Goal: Navigation & Orientation: Find specific page/section

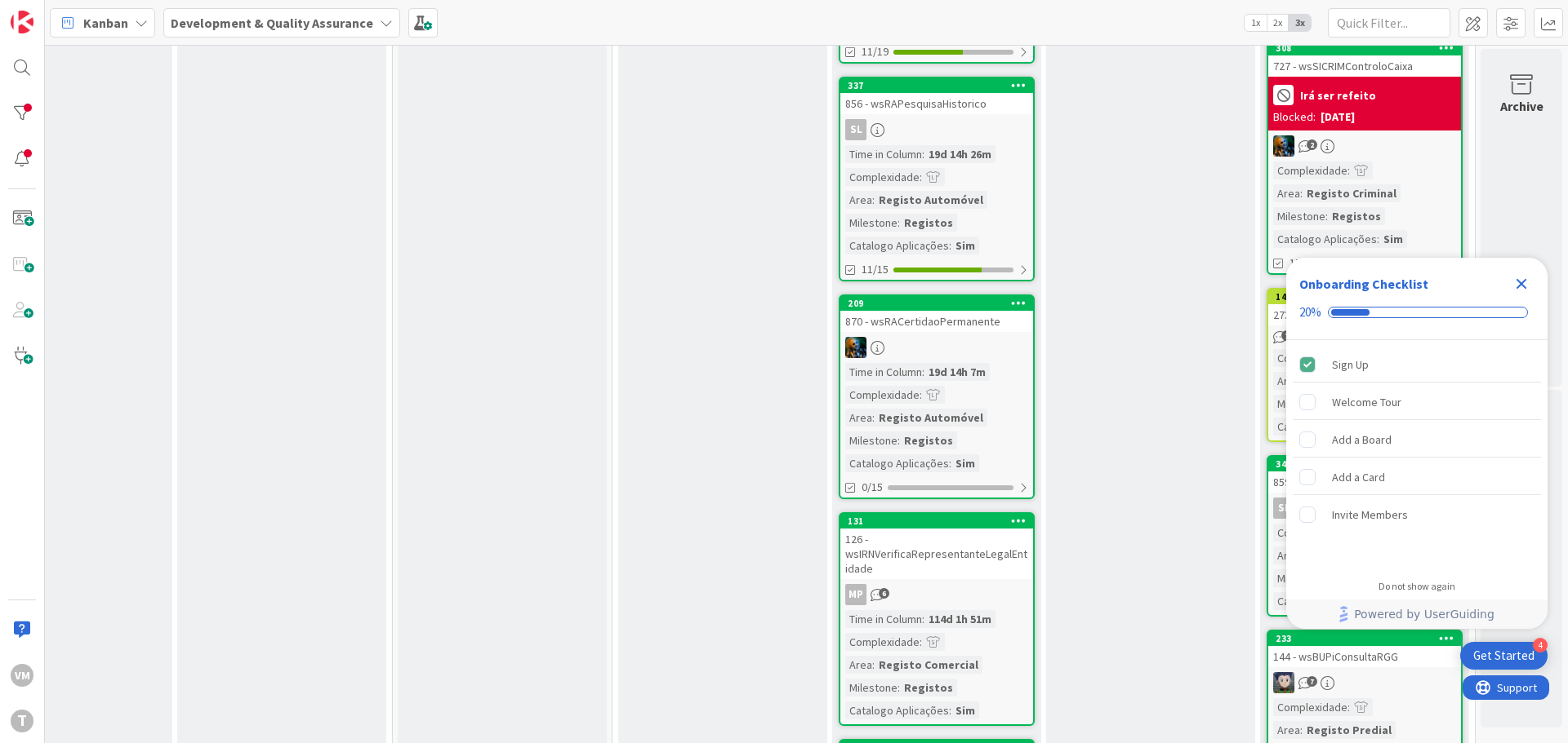
scroll to position [351, 320]
click at [1515, 278] on icon "Close Checklist" at bounding box center [1521, 284] width 20 height 20
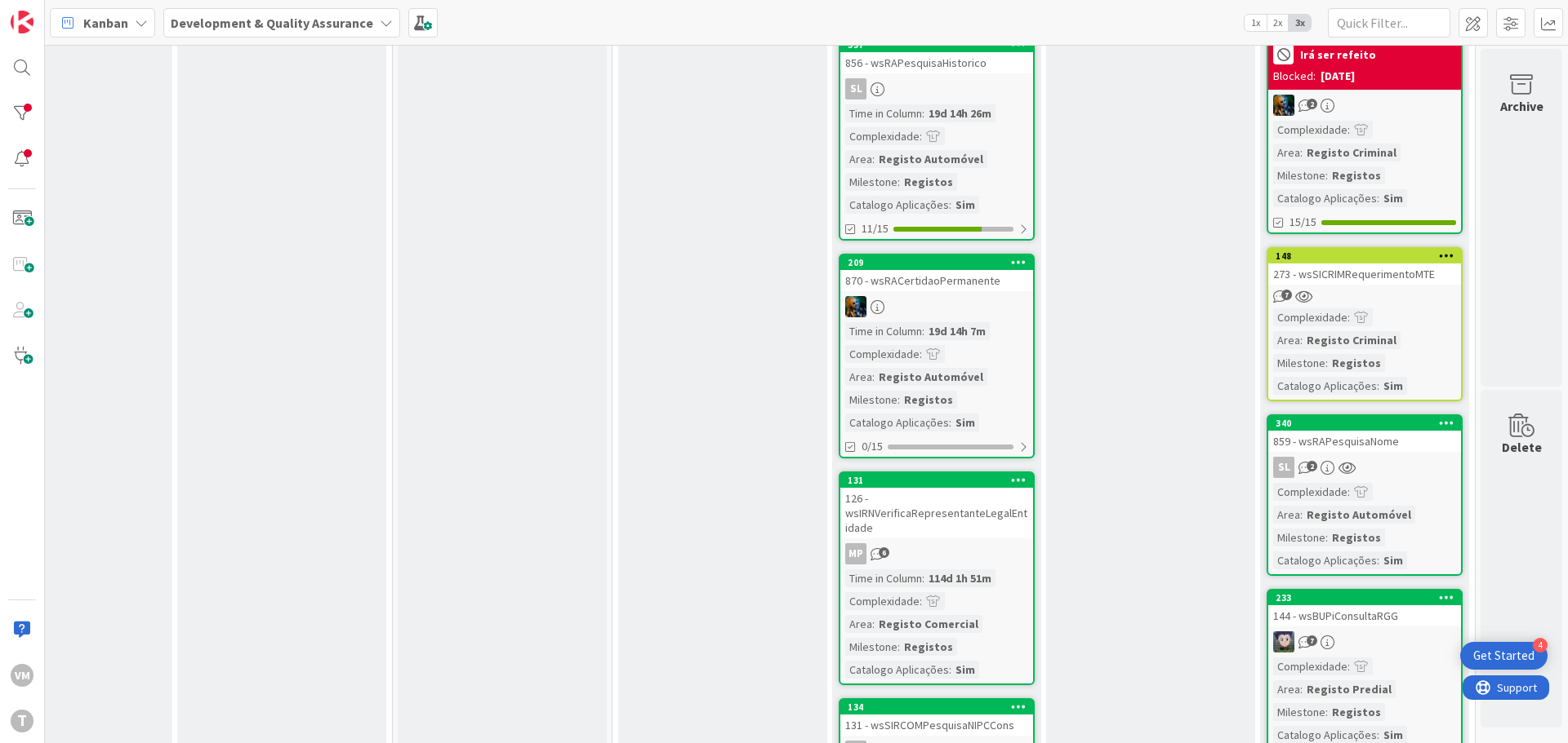
scroll to position [397, 320]
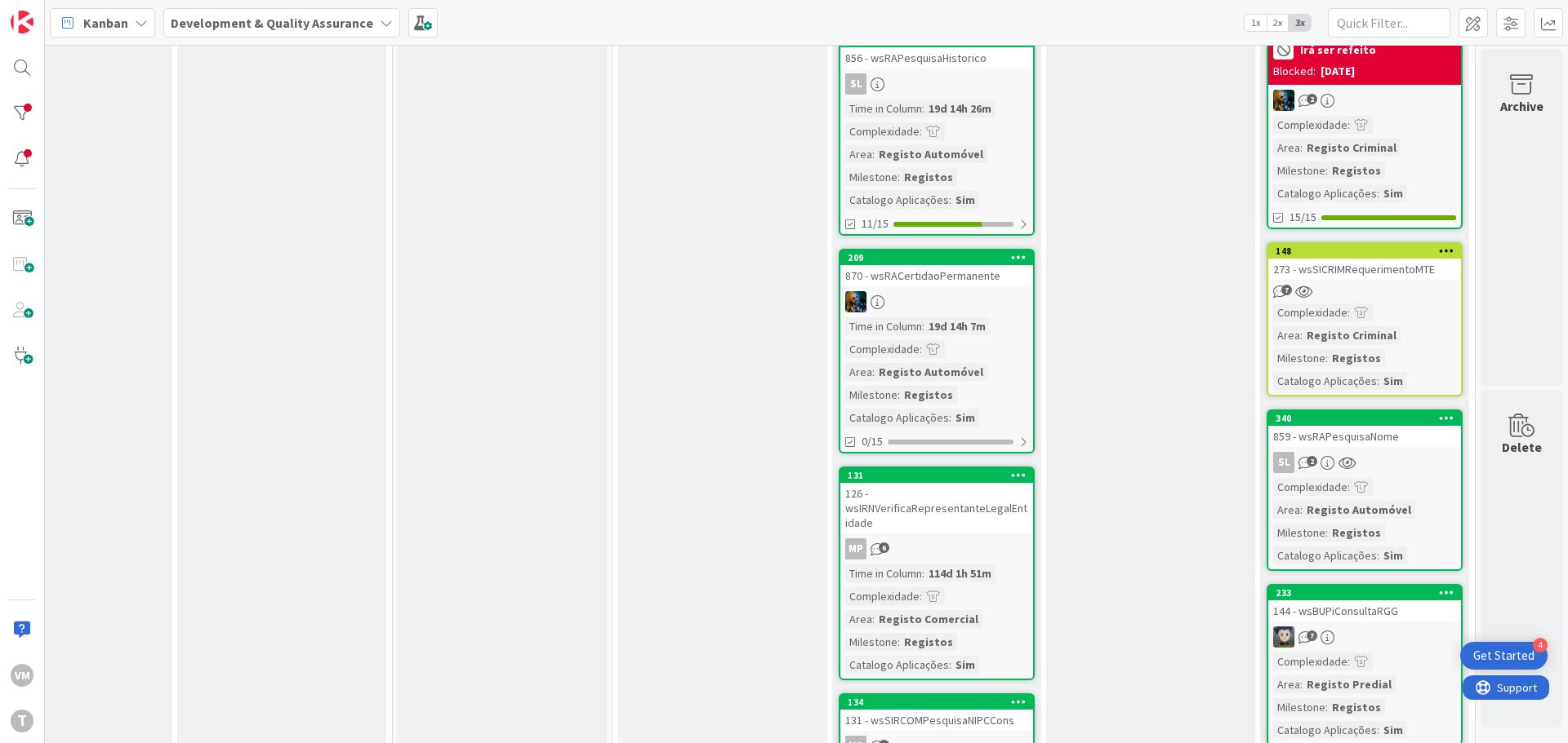
click at [1384, 284] on div "148 273 - wsSICRIMRequerimentoMTE 7 Complexidade : Area : Registo Criminal Mile…" at bounding box center [1364, 319] width 196 height 154
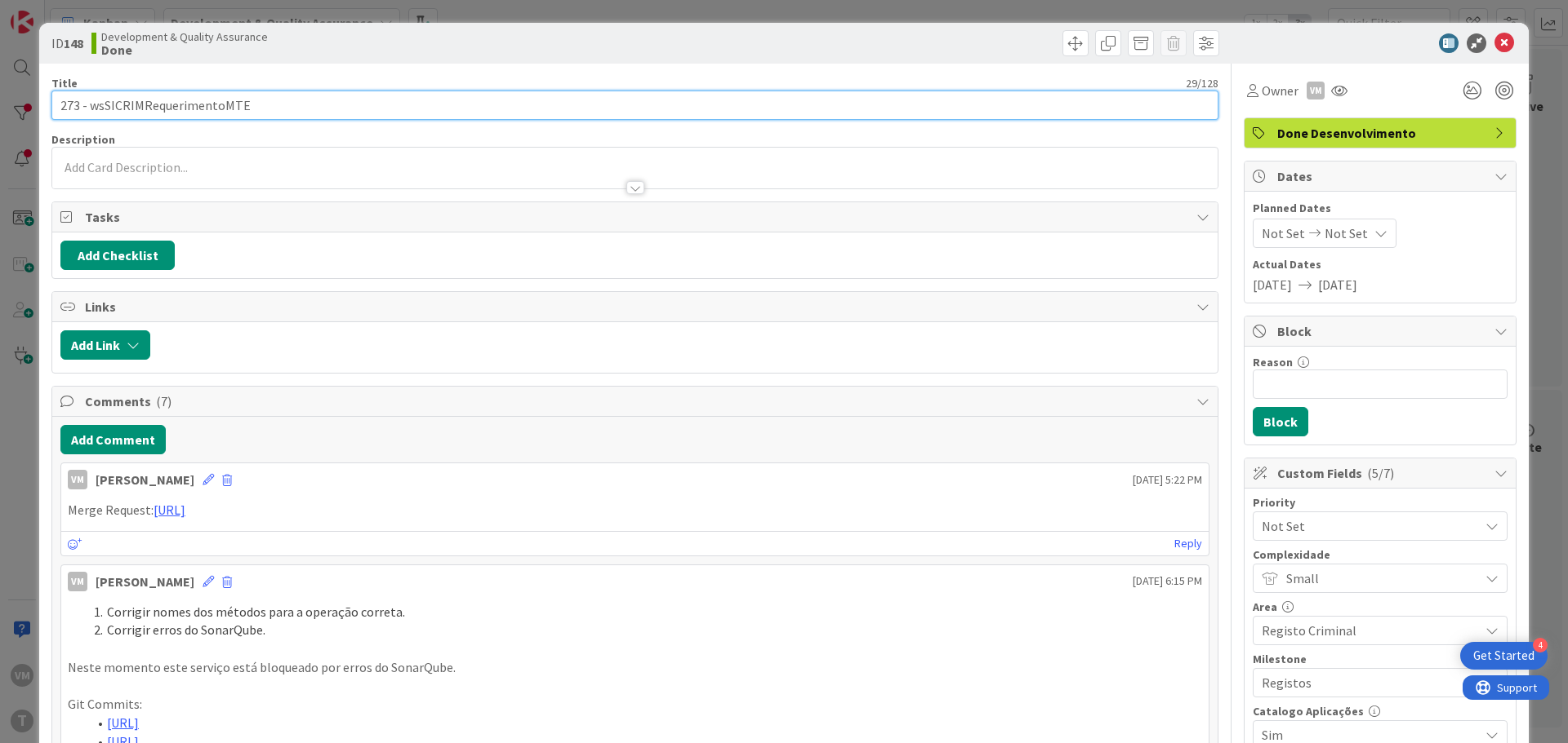
click at [207, 109] on input "273 - wsSICRIMRequerimentoMTE" at bounding box center [635, 106] width 1167 height 29
